Goal: Task Accomplishment & Management: Use online tool/utility

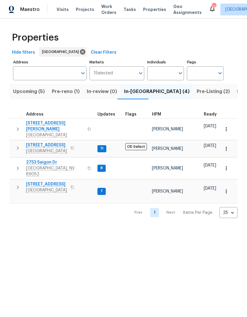
click at [20, 145] on icon "button" at bounding box center [17, 148] width 7 height 7
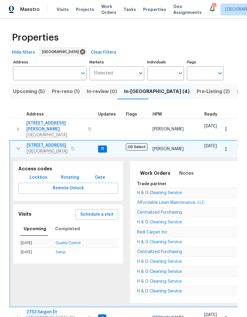
click at [88, 211] on span "Schedule a visit" at bounding box center [96, 214] width 33 height 7
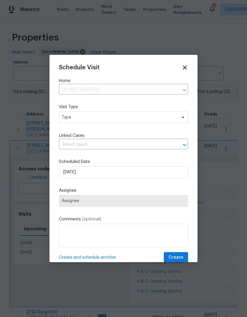
click at [72, 129] on div "Schedule Visit Home [STREET_ADDRESS] ​ Visit Type Type Linked Cases ​ Scheduled…" at bounding box center [123, 163] width 129 height 199
click at [72, 129] on div "Schedule Visit Home [STREET_ADDRESS] ​ Visit Type Type Linked Cases There are 3…" at bounding box center [123, 163] width 129 height 199
click at [69, 147] on input "text" at bounding box center [115, 144] width 113 height 9
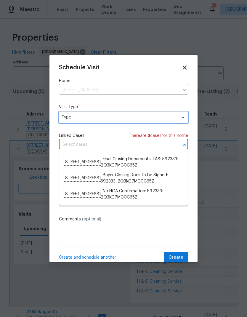
click at [63, 114] on span "Type" at bounding box center [123, 117] width 129 height 12
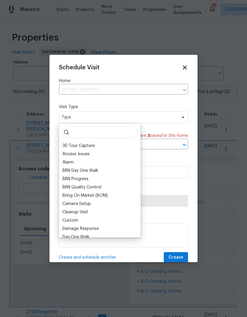
click at [63, 113] on span "Type" at bounding box center [123, 117] width 129 height 12
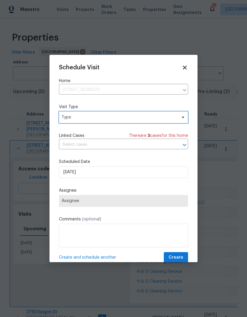
click at [68, 117] on span "Type" at bounding box center [119, 117] width 115 height 6
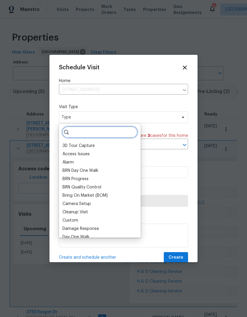
click at [73, 134] on input "search" at bounding box center [100, 132] width 76 height 12
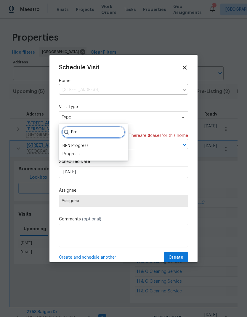
type input "Pro"
click at [68, 156] on div "Progress" at bounding box center [70, 154] width 17 height 6
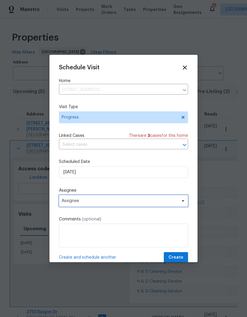
click at [69, 201] on span "Assignee" at bounding box center [120, 200] width 116 height 5
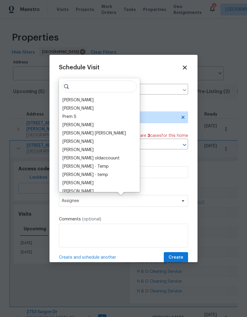
click at [67, 100] on div "[PERSON_NAME]" at bounding box center [77, 100] width 31 height 6
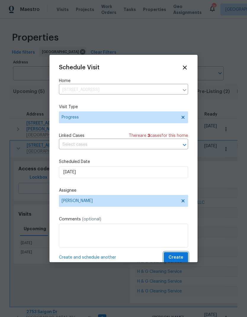
click at [181, 257] on span "Create" at bounding box center [176, 257] width 15 height 7
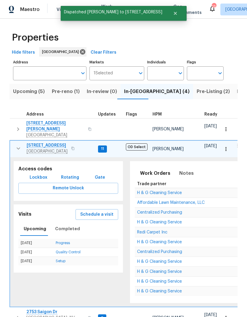
click at [15, 145] on icon "button" at bounding box center [18, 148] width 7 height 7
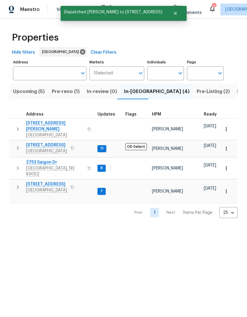
click at [17, 184] on icon "button" at bounding box center [17, 187] width 7 height 7
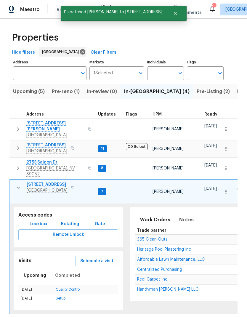
click at [83, 257] on span "Schedule a visit" at bounding box center [96, 260] width 33 height 7
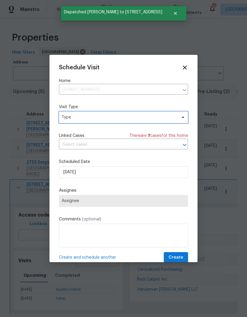
click at [67, 116] on span "Type" at bounding box center [119, 117] width 115 height 6
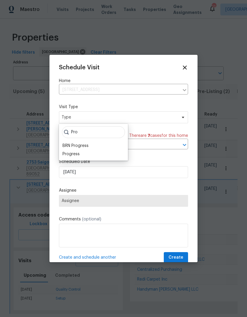
type input "Pro"
click at [70, 152] on div "Progress" at bounding box center [70, 154] width 17 height 6
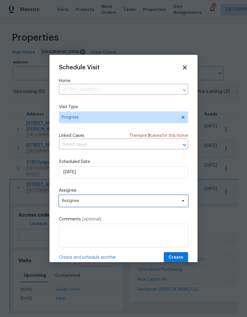
click at [64, 202] on span "Assignee" at bounding box center [120, 200] width 116 height 5
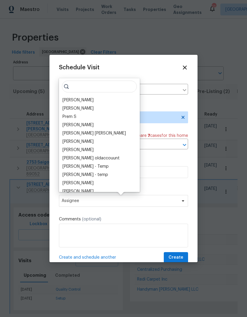
click at [65, 98] on div "[PERSON_NAME]" at bounding box center [77, 100] width 31 height 6
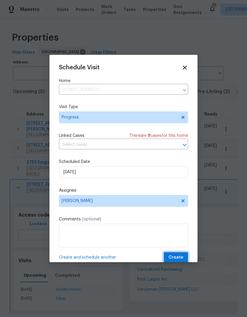
click at [183, 258] on span "Create" at bounding box center [176, 257] width 15 height 7
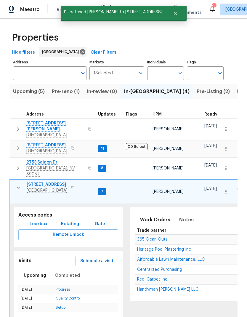
click at [88, 127] on icon "button" at bounding box center [90, 129] width 4 height 4
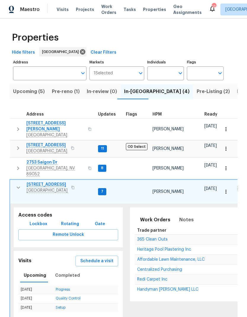
click at [17, 184] on icon "button" at bounding box center [18, 187] width 7 height 7
